Goal: Find specific page/section: Find specific page/section

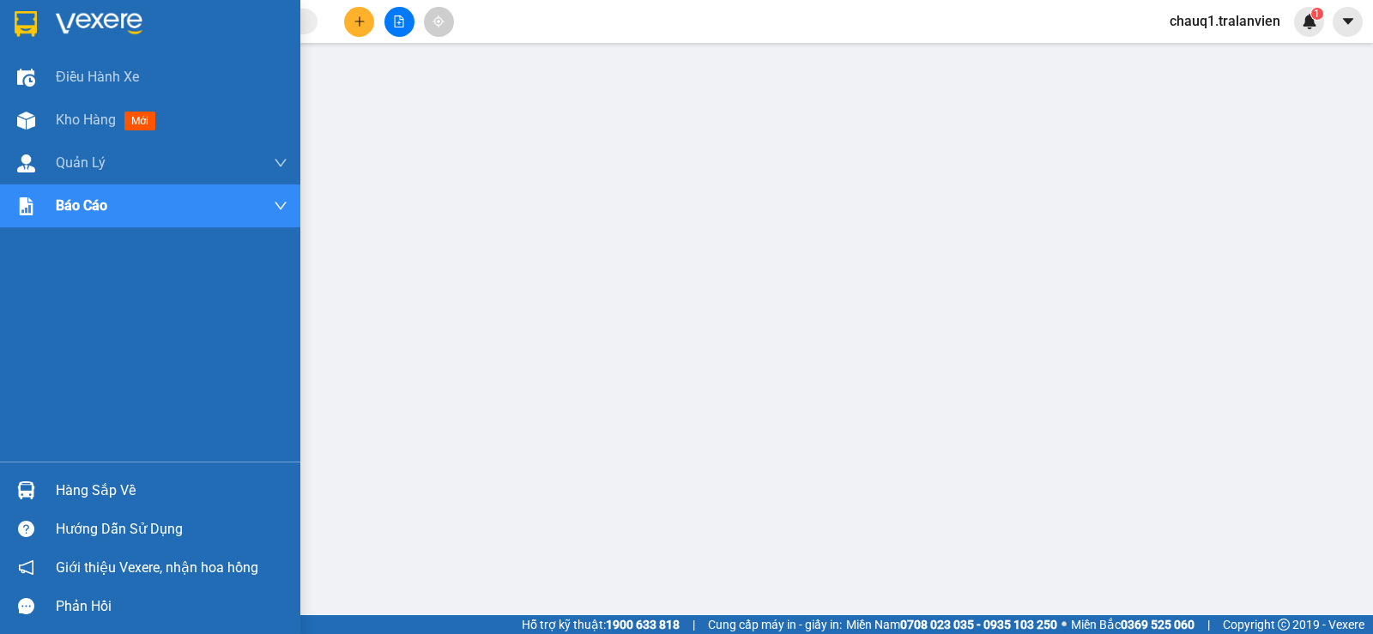
click at [104, 118] on span "Kho hàng" at bounding box center [86, 120] width 60 height 16
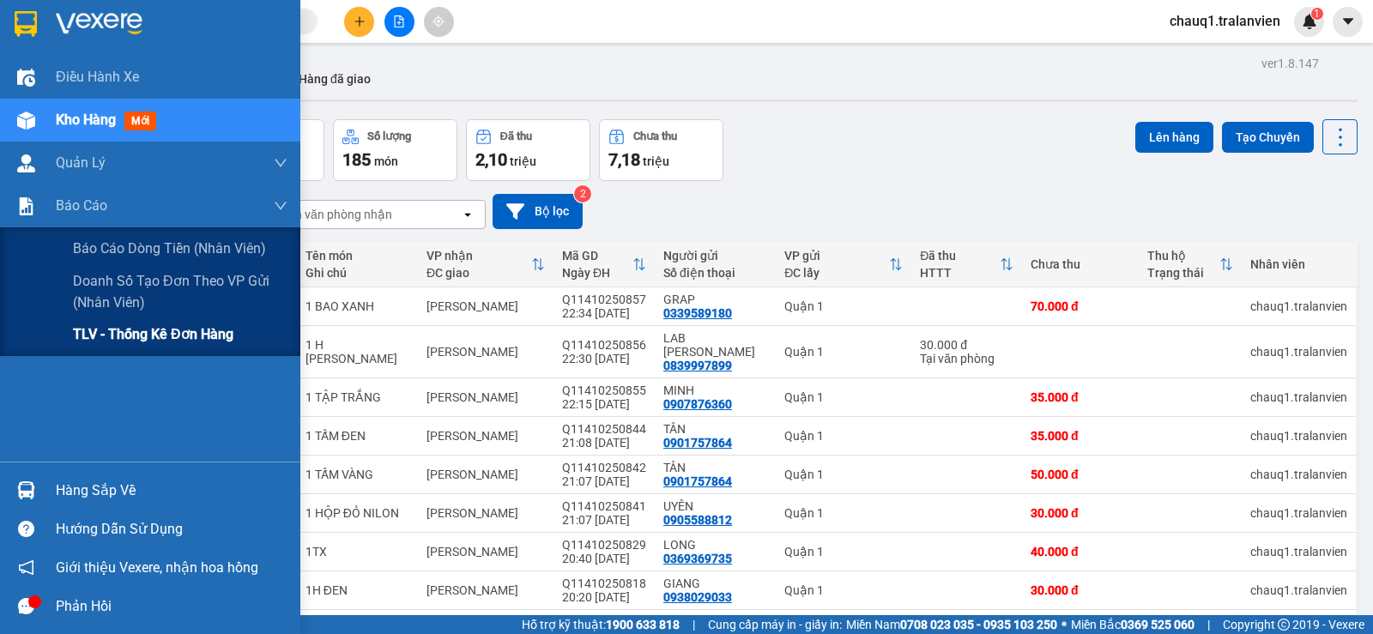
click at [118, 337] on span "TLV - Thống kê đơn hàng" at bounding box center [153, 333] width 160 height 21
